Goal: Transaction & Acquisition: Purchase product/service

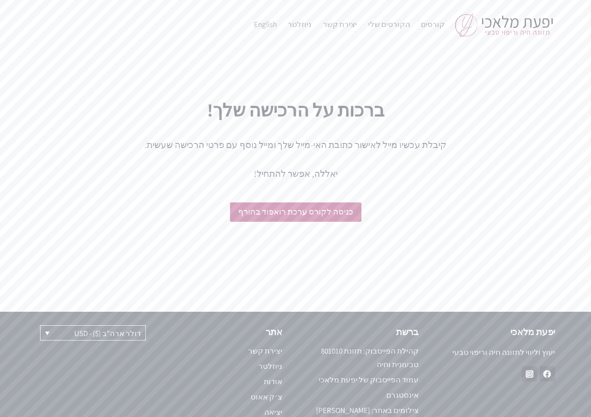
scroll to position [18, 0]
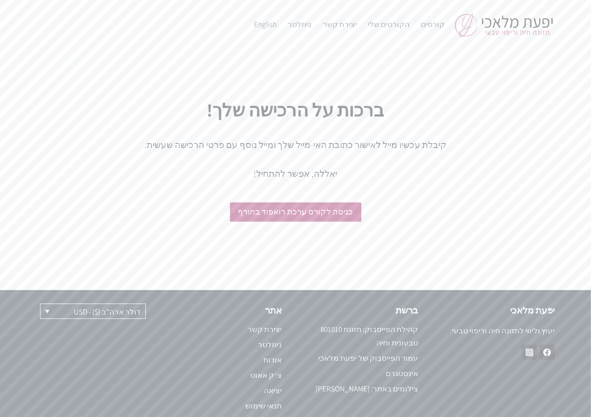
click at [361, 62] on div "ברכות על הרכישה שלך! קיבלת עכשיו מייל לאישור כתובת האי-מייל שלך ומייל נוסף עם פ…" at bounding box center [295, 170] width 591 height 241
click at [426, 23] on link "קורסים" at bounding box center [432, 25] width 35 height 22
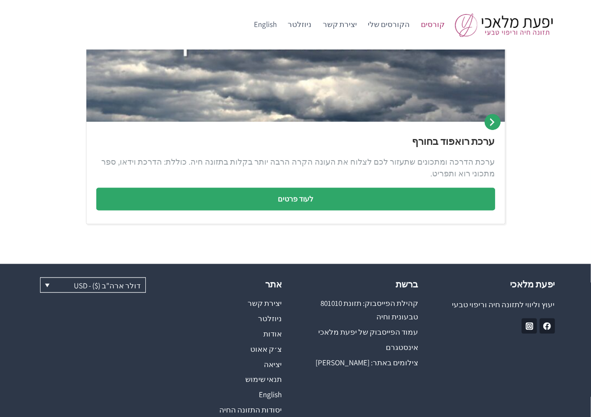
scroll to position [577, 0]
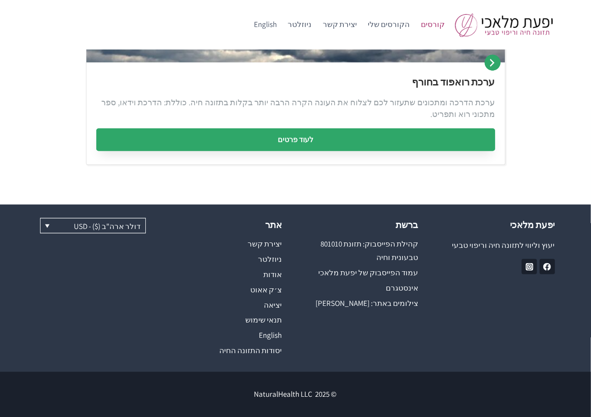
click at [314, 138] on link "לעוד פרטים" at bounding box center [295, 140] width 399 height 23
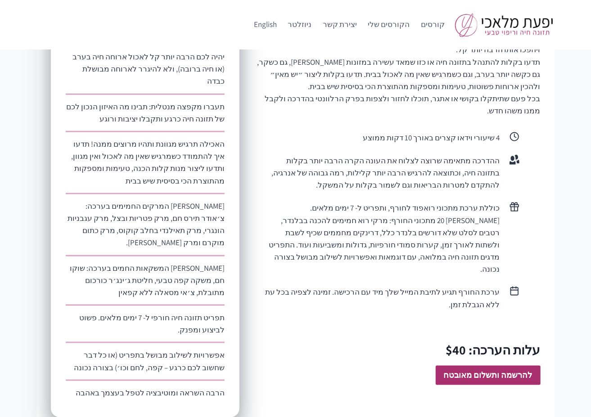
scroll to position [663, 0]
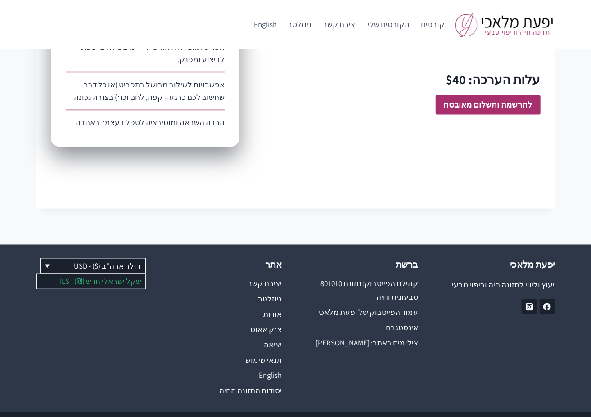
click at [112, 274] on link "שקל ישראלי חדש (₪) - ILS" at bounding box center [91, 281] width 108 height 14
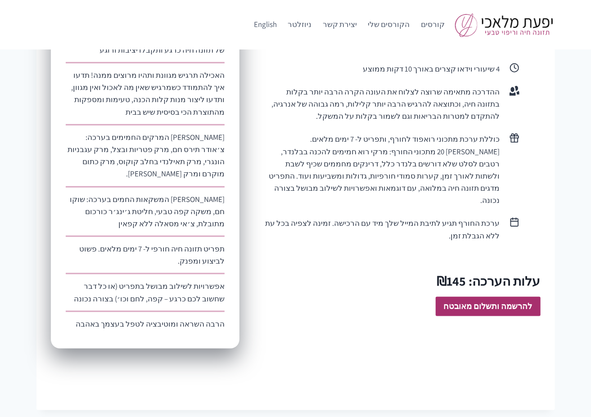
scroll to position [663, 0]
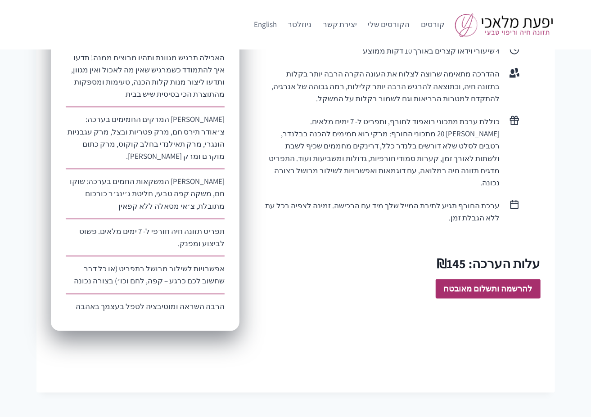
scroll to position [622, 0]
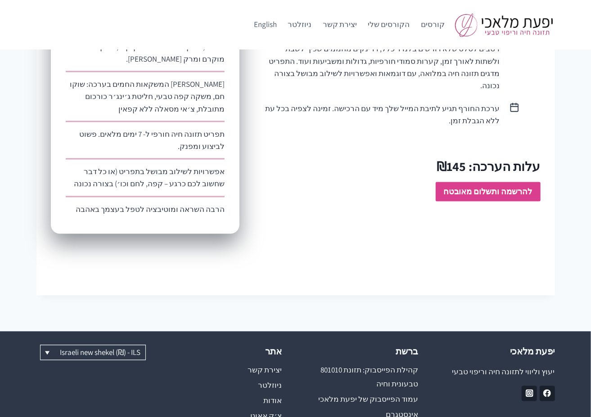
click at [506, 186] on strong "להרשמה ותשלום מאובטח" at bounding box center [488, 191] width 89 height 10
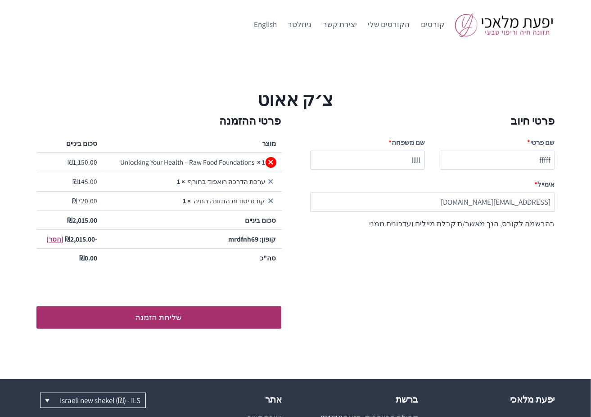
click at [271, 162] on link "×" at bounding box center [271, 162] width 11 height 11
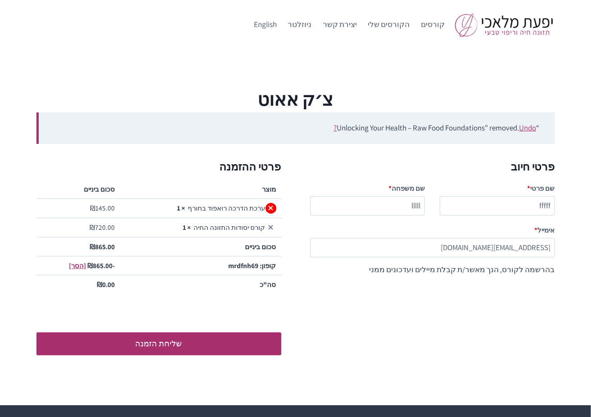
click at [273, 206] on link "×" at bounding box center [271, 208] width 11 height 11
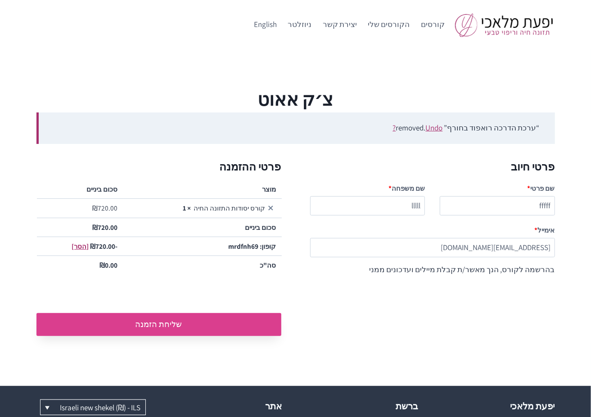
click at [198, 320] on button "שליחת הזמנה" at bounding box center [158, 324] width 245 height 23
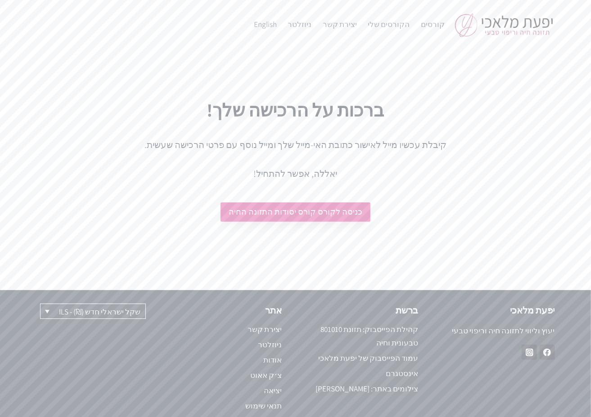
click at [297, 212] on link "כניסה לקורס קורס יסודות התזונה החיה" at bounding box center [296, 212] width 150 height 19
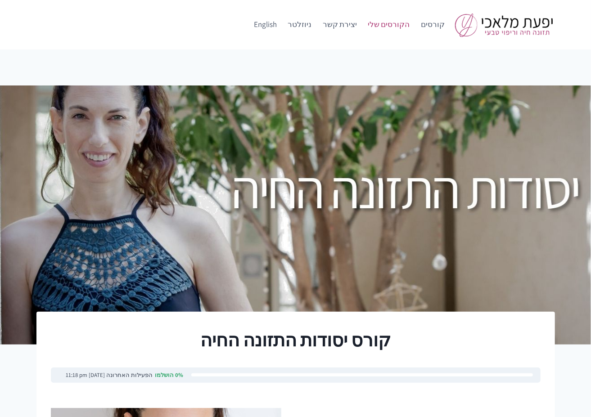
click at [395, 26] on link "הקורסים שלי" at bounding box center [388, 25] width 53 height 22
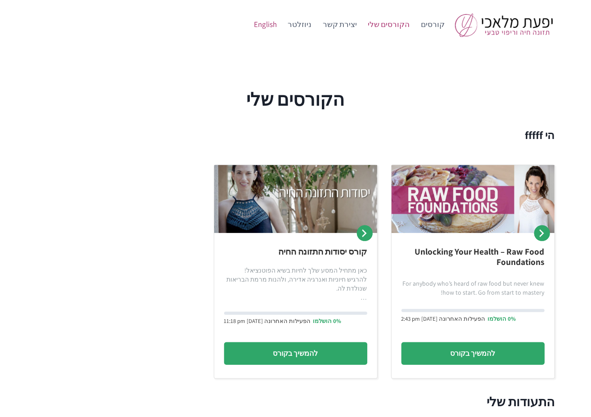
click at [278, 26] on link "English" at bounding box center [265, 25] width 34 height 22
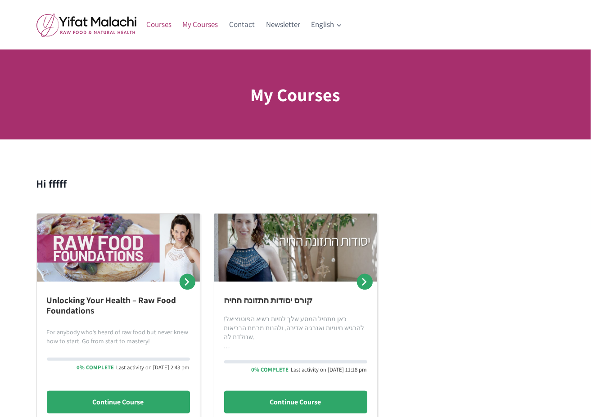
click at [164, 24] on link "Courses" at bounding box center [159, 25] width 36 height 22
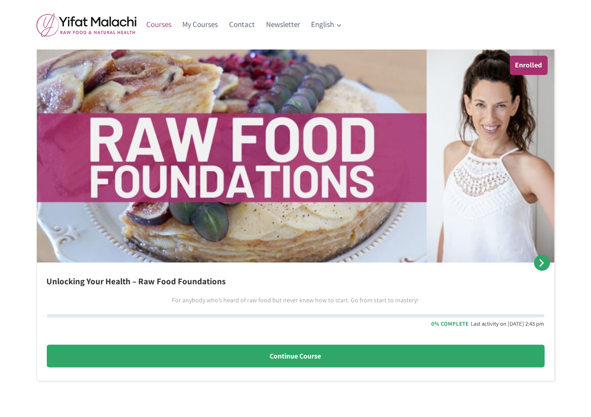
scroll to position [549, 0]
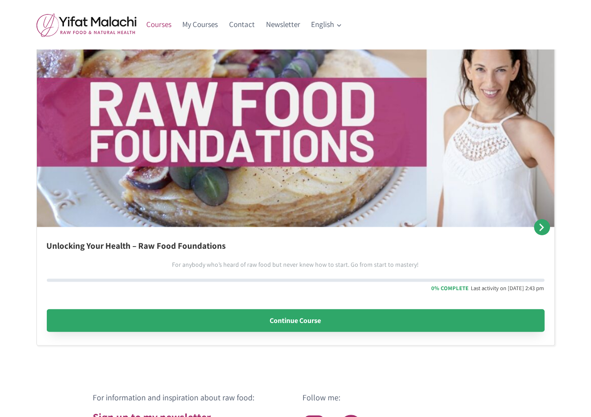
click at [253, 311] on link "Continue Course" at bounding box center [296, 321] width 498 height 23
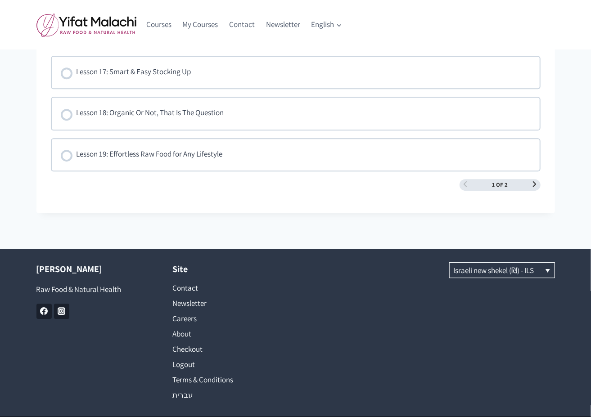
scroll to position [1337, 0]
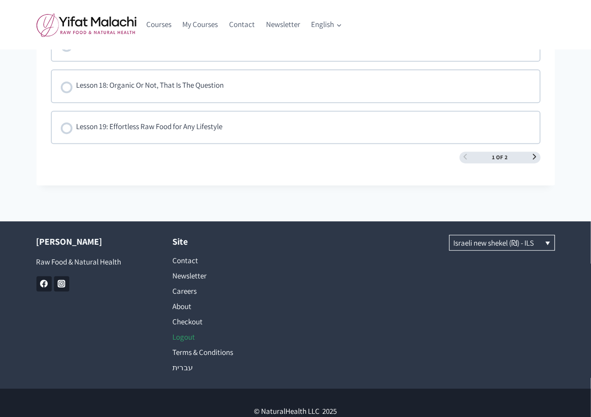
click at [189, 329] on link "Logout" at bounding box center [227, 336] width 109 height 15
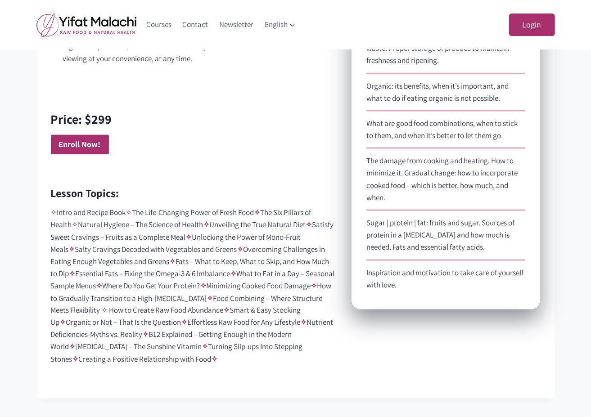
scroll to position [572, 0]
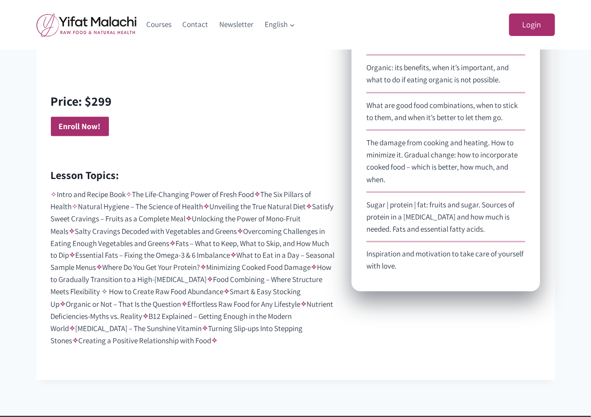
scroll to position [545, 0]
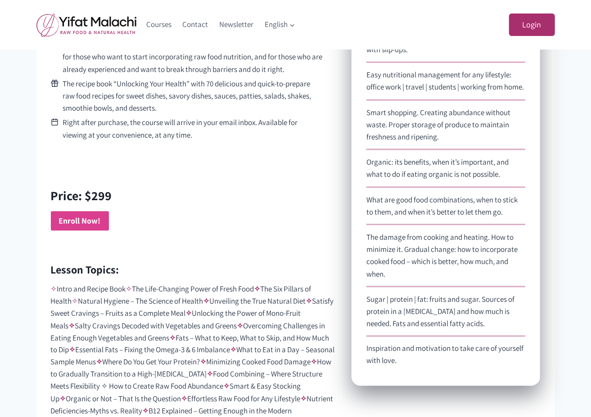
click at [88, 221] on strong "Enroll Now!" at bounding box center [80, 221] width 42 height 10
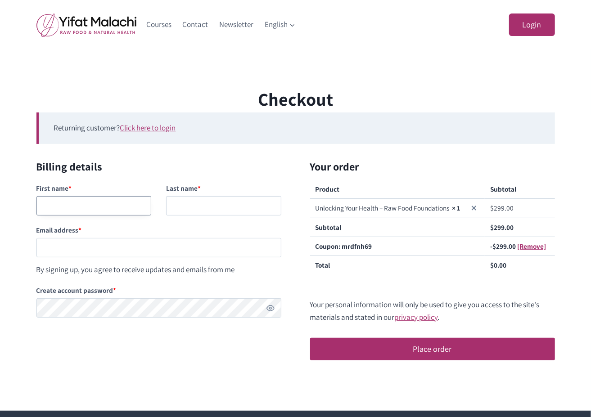
click at [100, 203] on input "First name *" at bounding box center [93, 205] width 115 height 19
type input "kakak"
type input "jajaj"
paste input "[EMAIL_ADDRESS][DOMAIN_NAME]"
click at [80, 249] on input "[EMAIL_ADDRESS][DOMAIN_NAME]" at bounding box center [158, 247] width 245 height 19
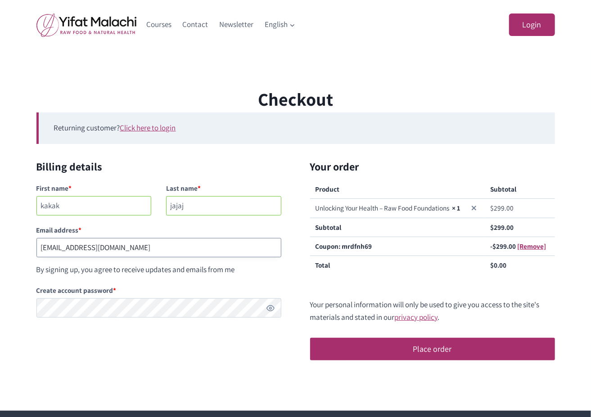
type input "[EMAIL_ADDRESS][DOMAIN_NAME]"
click at [80, 296] on label "Create account password *" at bounding box center [158, 290] width 245 height 17
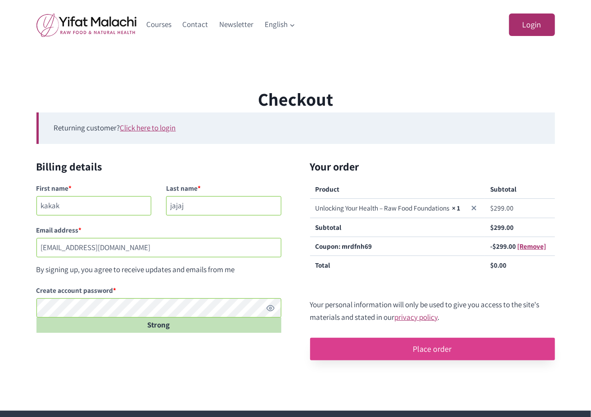
click at [418, 346] on button "Place order" at bounding box center [432, 349] width 245 height 23
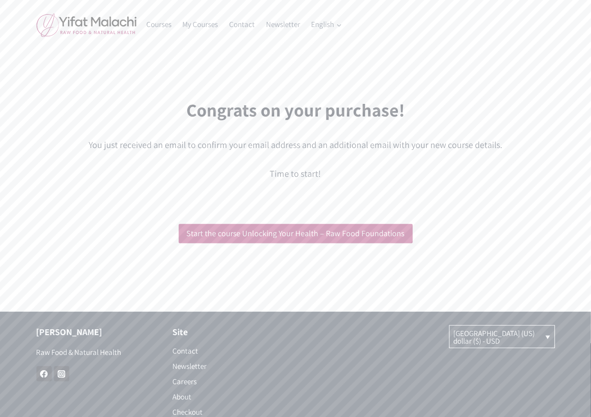
click at [491, 62] on div "Congrats on your purchase! You just received an email to confirm your email add…" at bounding box center [295, 181] width 591 height 262
click at [154, 24] on link "Courses" at bounding box center [159, 25] width 36 height 22
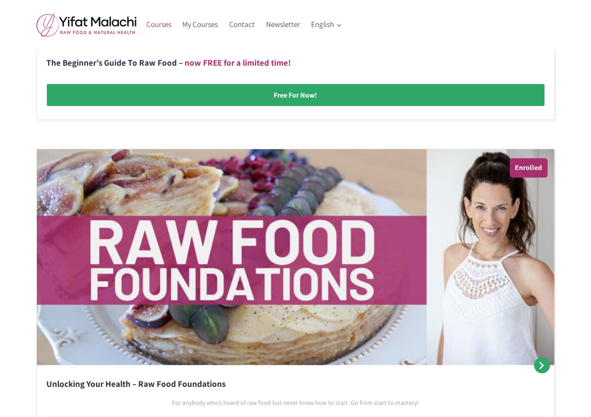
scroll to position [402, 0]
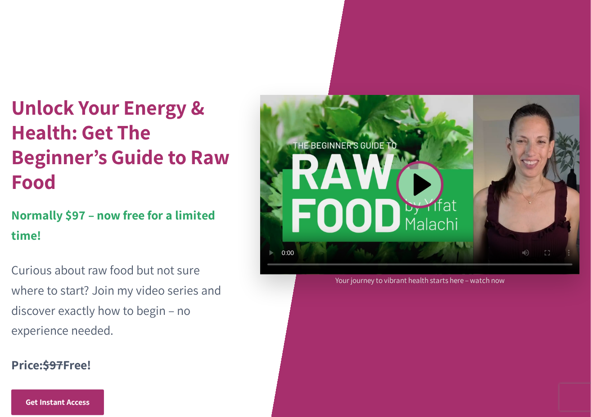
click at [421, 188] on video at bounding box center [420, 185] width 320 height 180
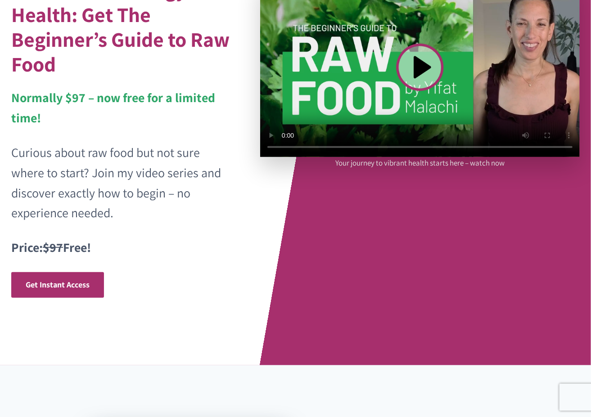
scroll to position [123, 0]
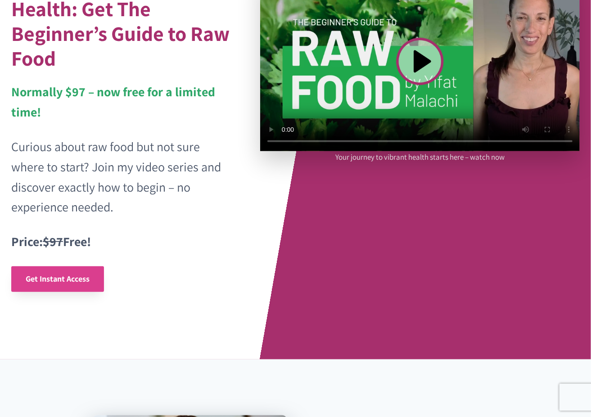
click at [63, 276] on span "Get Instant Access" at bounding box center [58, 279] width 64 height 10
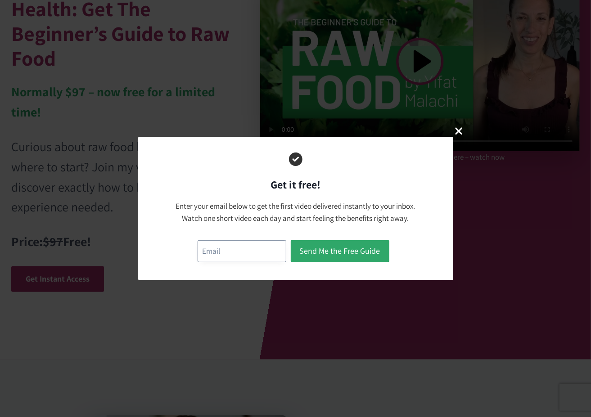
click at [252, 254] on input "email" at bounding box center [242, 251] width 89 height 22
paste input "testingnh338@mailinator.com"
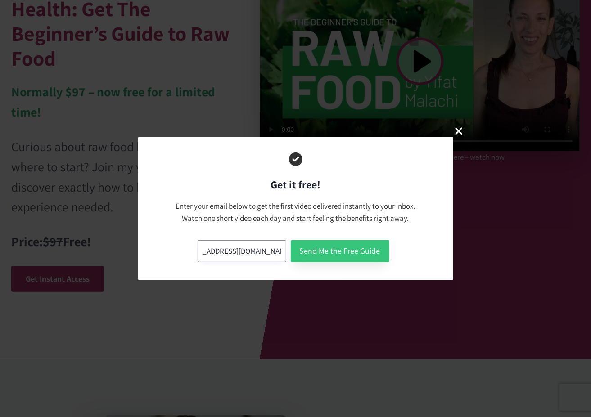
type input "testingnh338@mailinator.com"
click at [315, 249] on button "Send Me the Free Guide" at bounding box center [340, 251] width 99 height 22
